Goal: Task Accomplishment & Management: Use online tool/utility

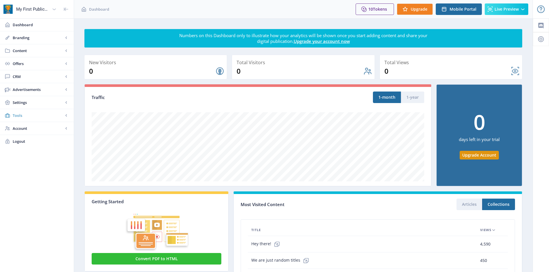
click at [16, 113] on span "Tools" at bounding box center [38, 116] width 51 height 6
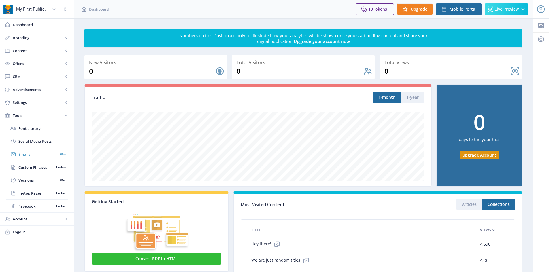
click at [33, 157] on span "Emails" at bounding box center [37, 154] width 39 height 6
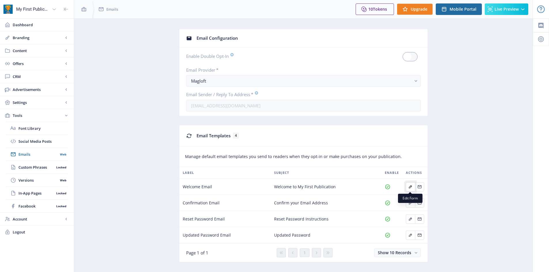
click at [408, 188] on icon "Edit page" at bounding box center [410, 187] width 5 height 5
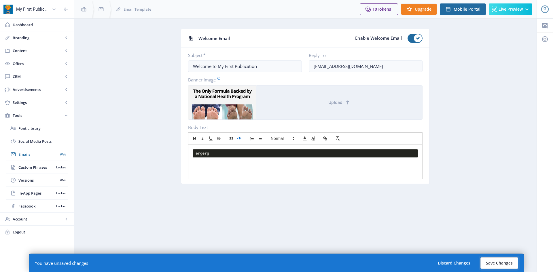
click at [493, 269] on button "Save Changes" at bounding box center [499, 263] width 38 height 12
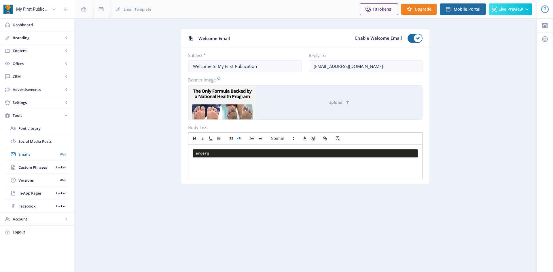
click at [235, 155] on pre "ergerg" at bounding box center [305, 153] width 225 height 8
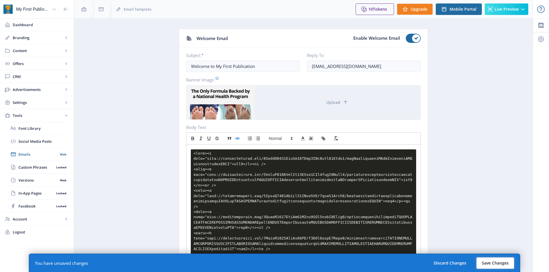
click at [498, 263] on button "Save Changes" at bounding box center [495, 263] width 38 height 12
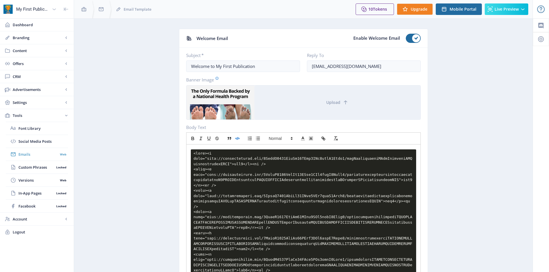
click at [36, 158] on link "Emails Web" at bounding box center [37, 154] width 62 height 13
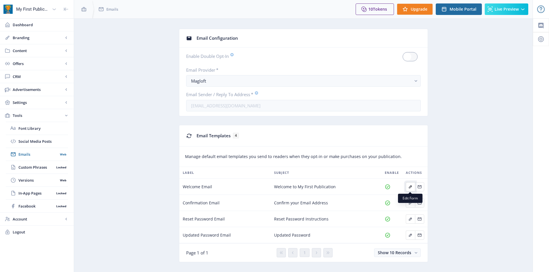
click at [408, 188] on icon "Edit page" at bounding box center [410, 187] width 5 height 5
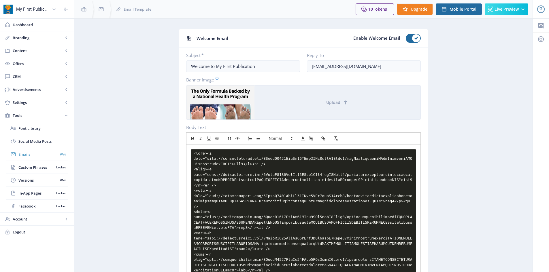
click at [22, 156] on span "Emails" at bounding box center [37, 154] width 39 height 6
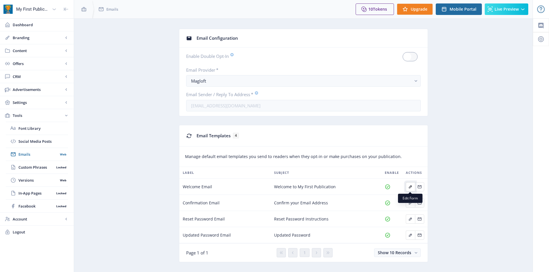
click at [410, 187] on icon "Edit page" at bounding box center [410, 187] width 5 height 5
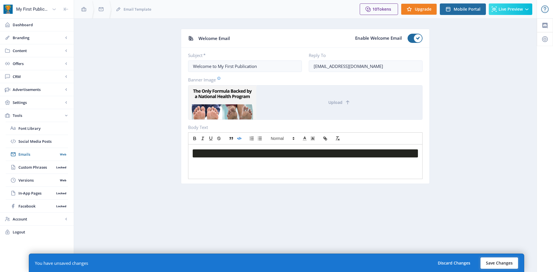
click at [508, 261] on button "Save Changes" at bounding box center [499, 263] width 38 height 12
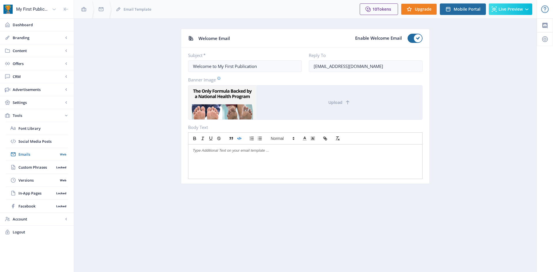
click at [237, 139] on icon "button" at bounding box center [239, 138] width 5 height 5
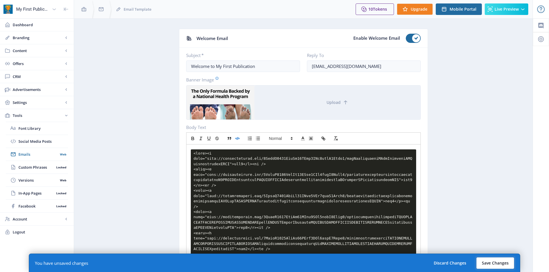
click at [487, 260] on button "Save Changes" at bounding box center [495, 263] width 38 height 12
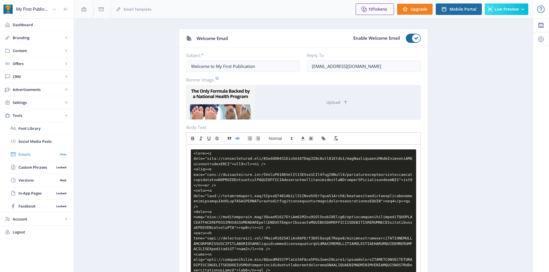
click at [21, 154] on span "Emails" at bounding box center [37, 154] width 39 height 6
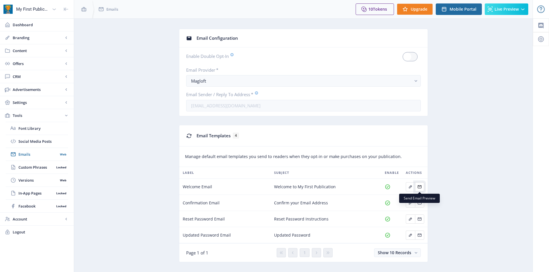
click at [416, 188] on button "Edit page" at bounding box center [419, 186] width 9 height 9
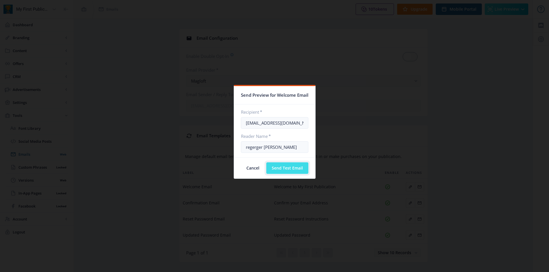
click at [296, 169] on button "Send Test Email" at bounding box center [287, 168] width 42 height 12
